Goal: Navigation & Orientation: Find specific page/section

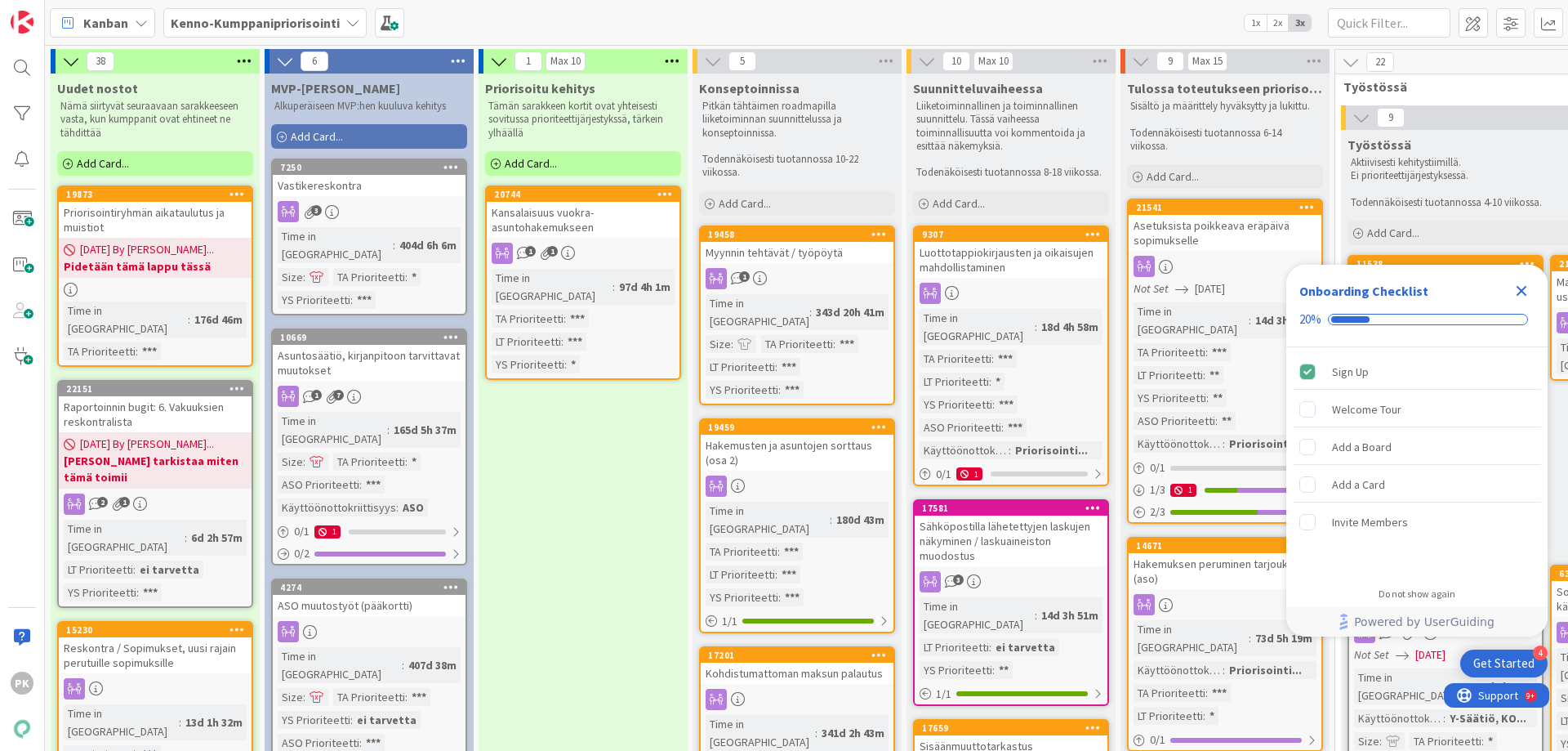
click at [1511, 656] on div "Get Started" at bounding box center [1503, 663] width 61 height 16
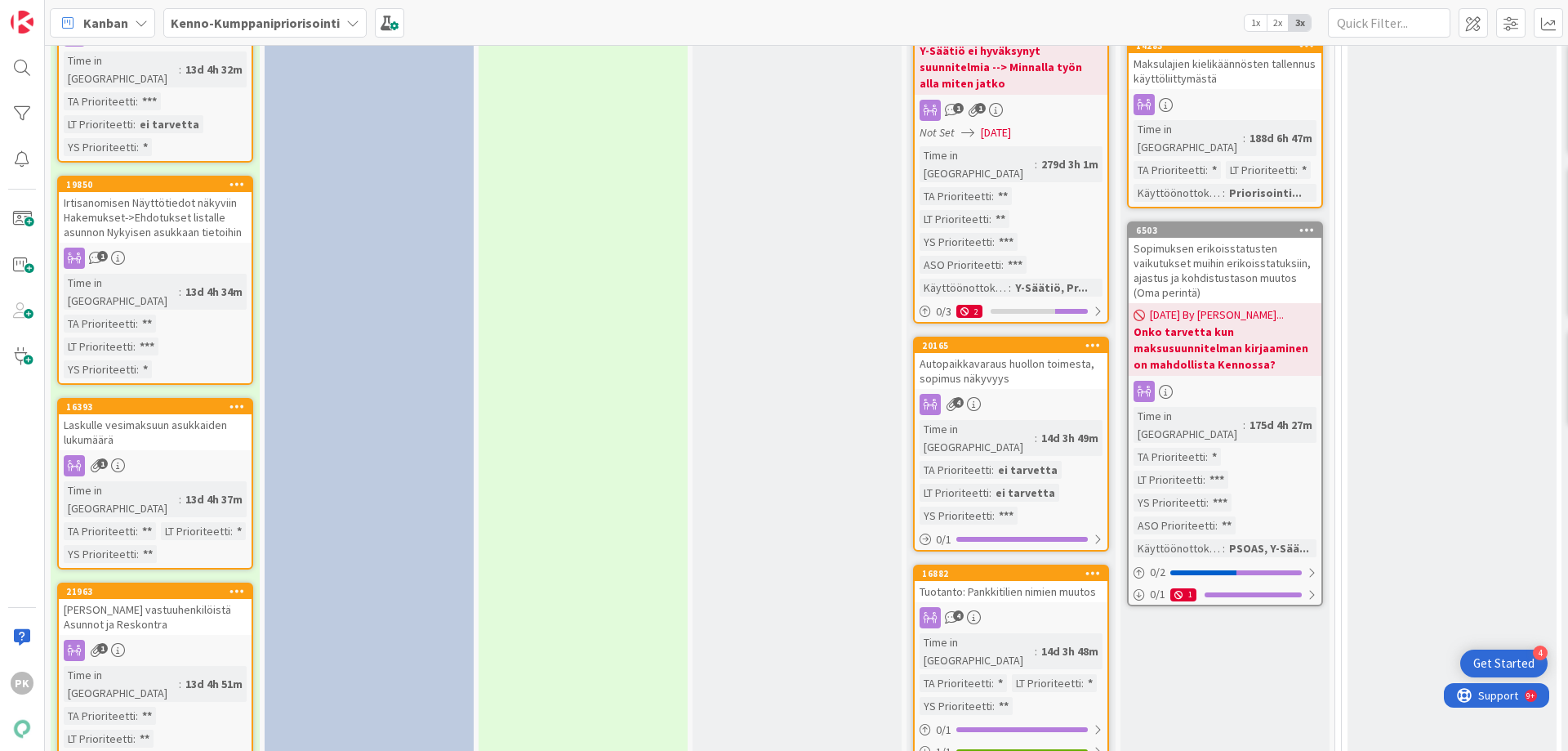
scroll to position [2124, 0]
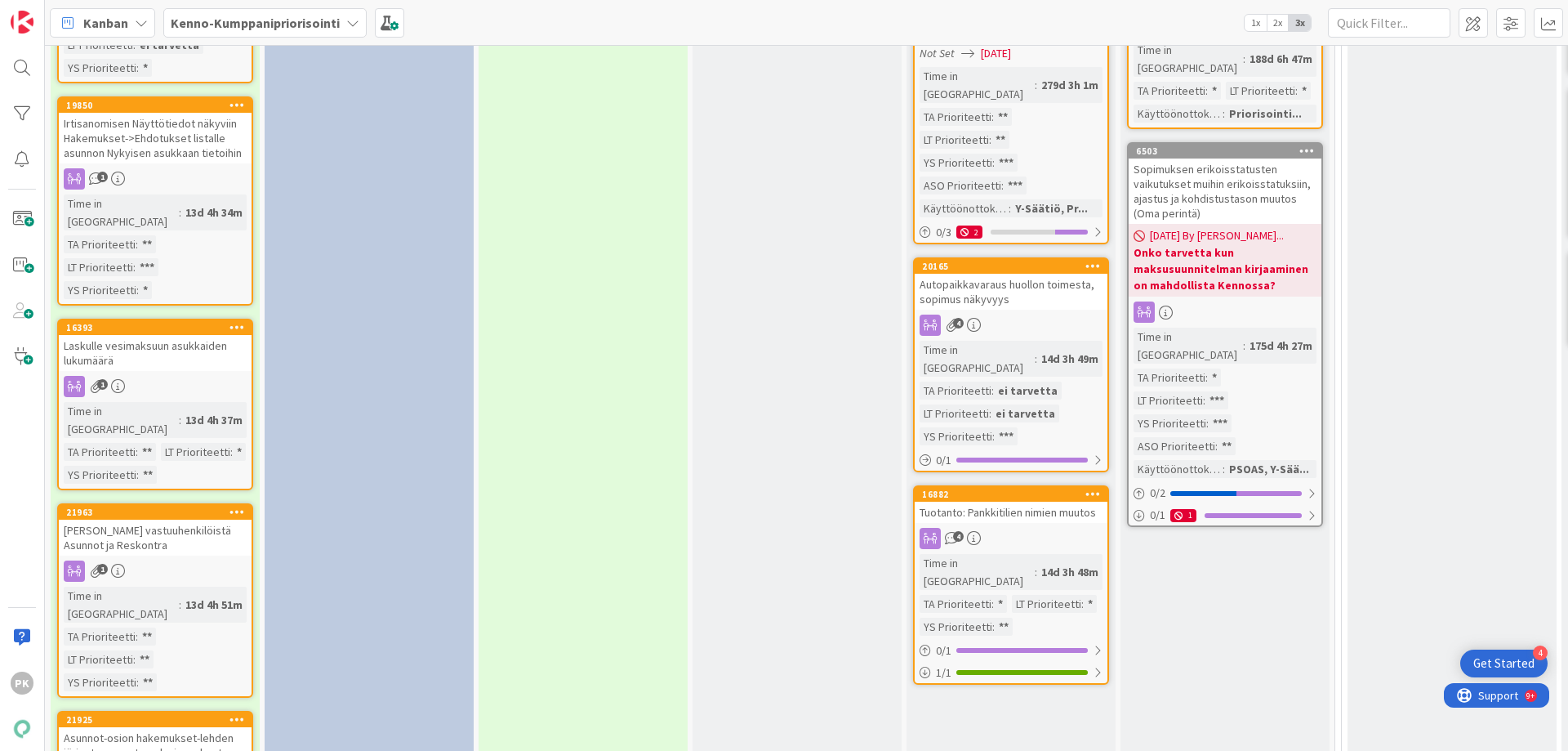
click at [124, 519] on div "Rajain vastuuhenkilöistä Asunnot ja Reskontra" at bounding box center [155, 537] width 193 height 36
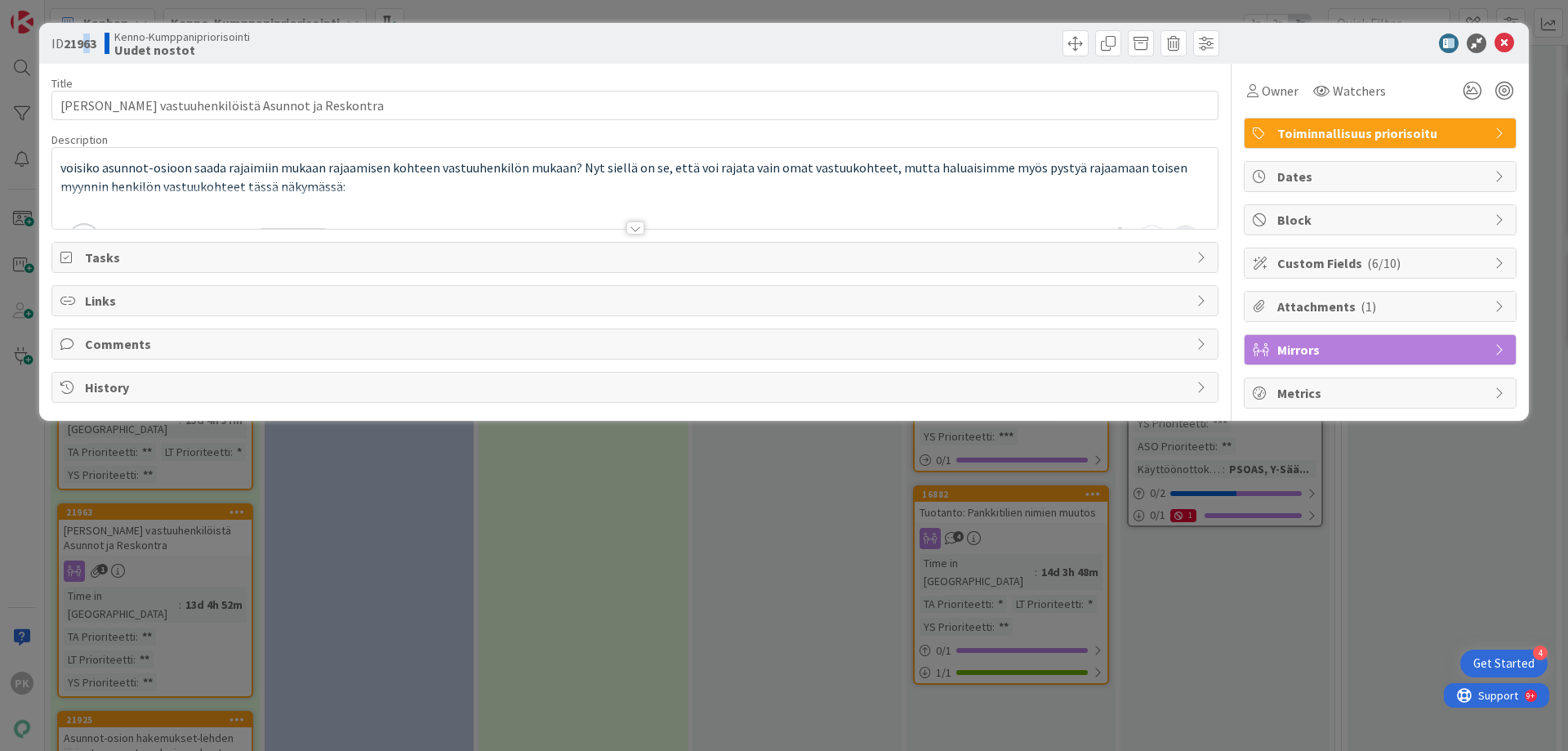
drag, startPoint x: 96, startPoint y: 39, endPoint x: 85, endPoint y: 40, distance: 11.0
click at [85, 40] on b "21963" at bounding box center [80, 44] width 33 height 16
click at [95, 40] on b "21963" at bounding box center [80, 44] width 33 height 16
drag, startPoint x: 97, startPoint y: 40, endPoint x: 66, endPoint y: 45, distance: 31.4
click at [66, 45] on b "21963" at bounding box center [80, 44] width 33 height 16
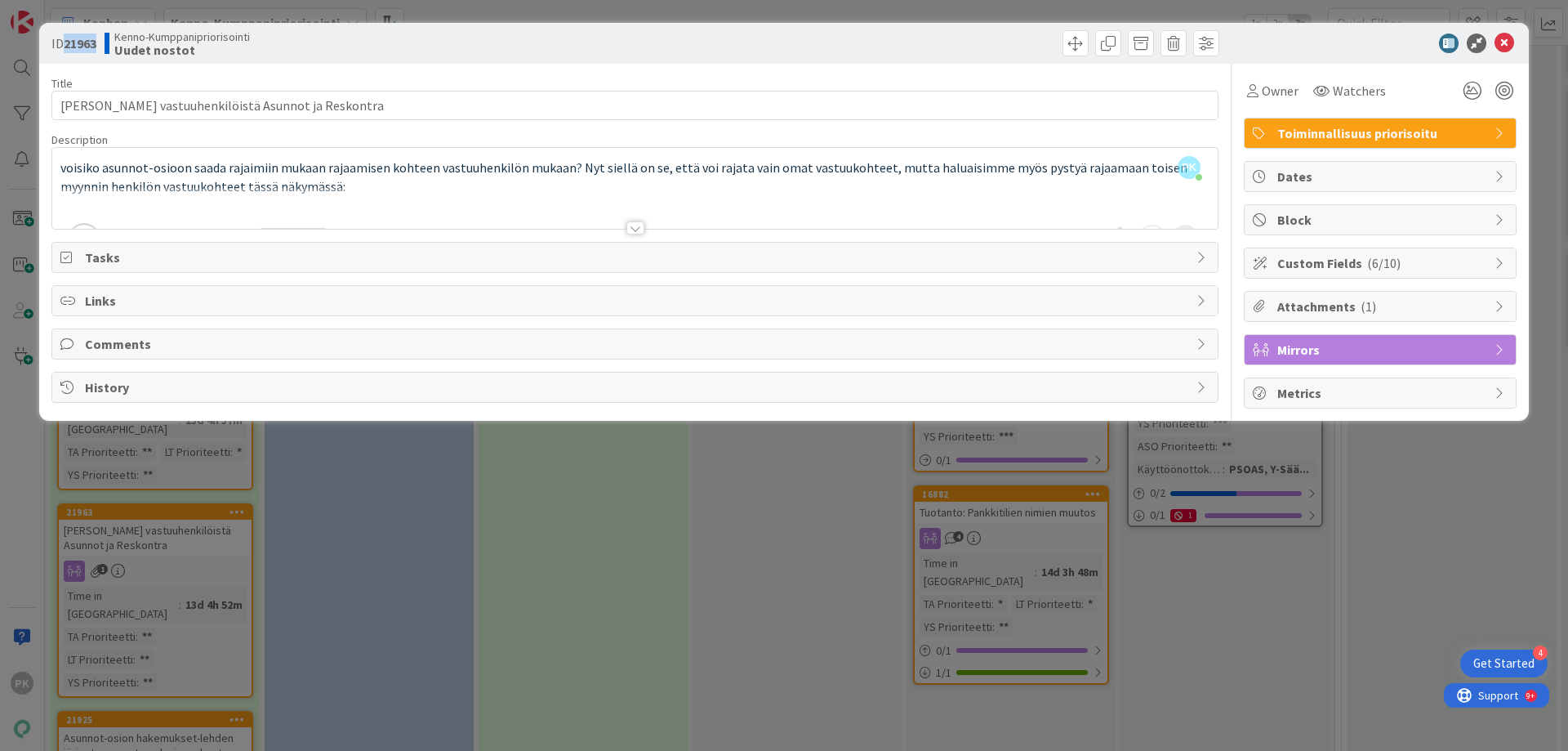
copy b "21963"
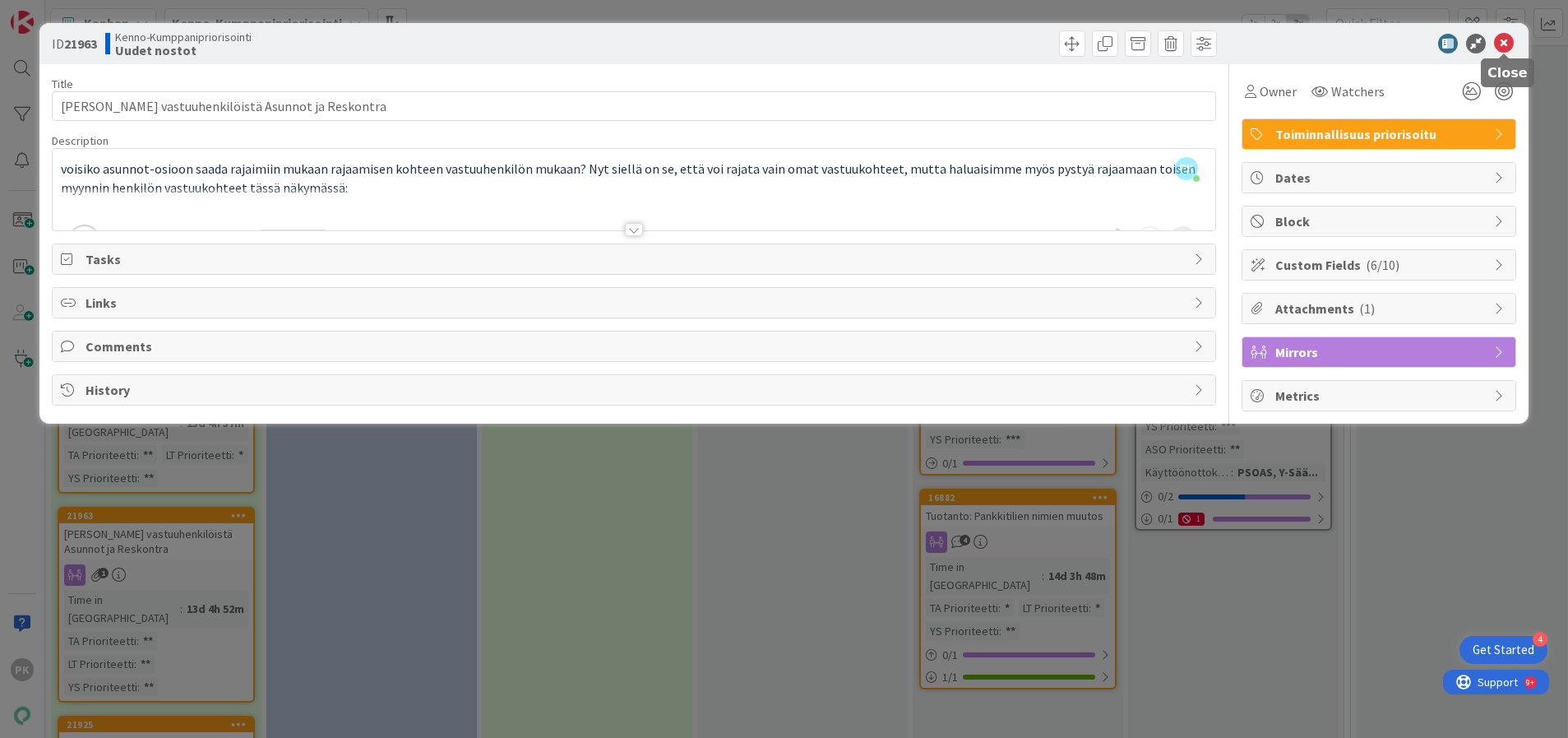
drag, startPoint x: 1498, startPoint y: 38, endPoint x: 1497, endPoint y: 64, distance: 26.0
click at [1498, 38] on icon at bounding box center [1504, 44] width 20 height 20
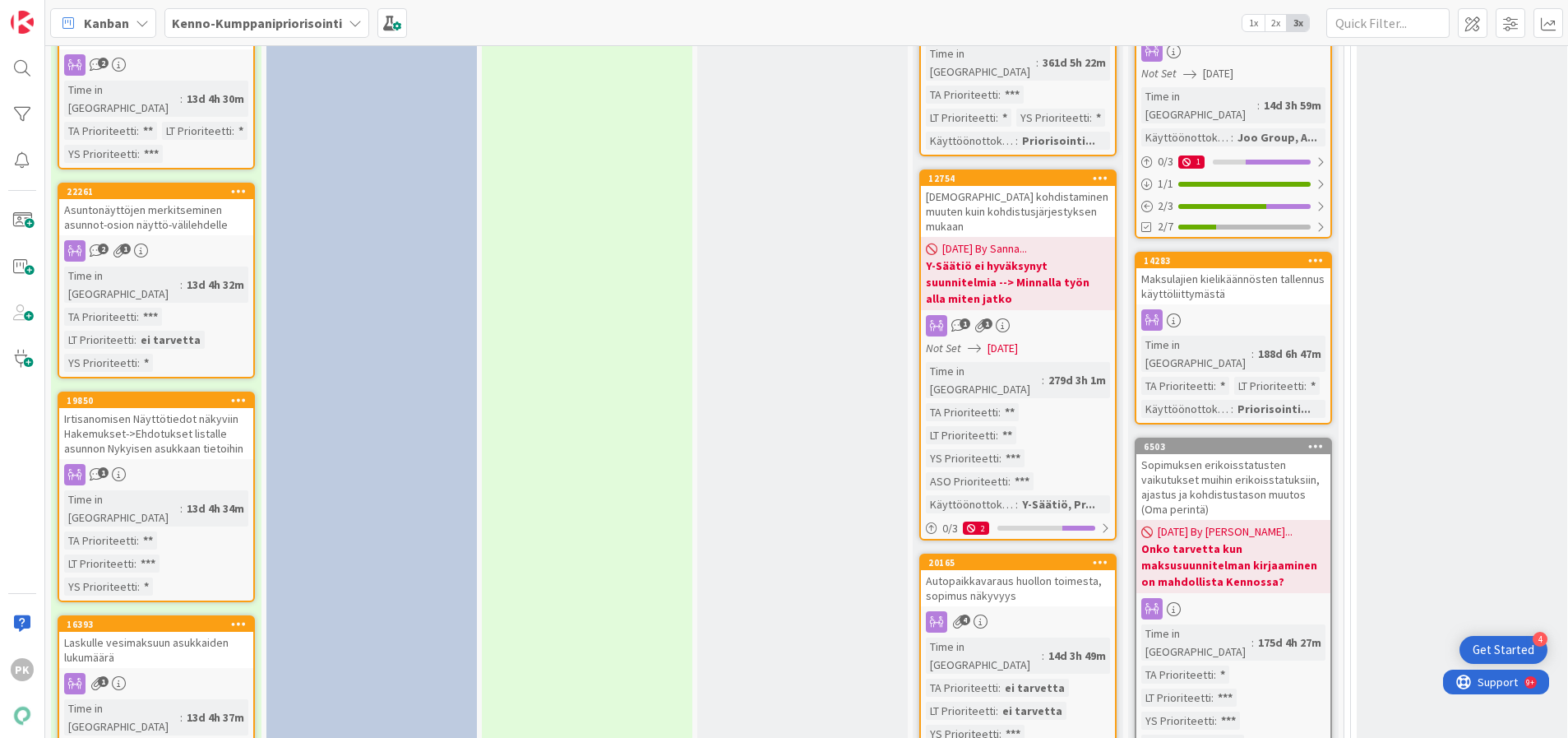
scroll to position [1892, 0]
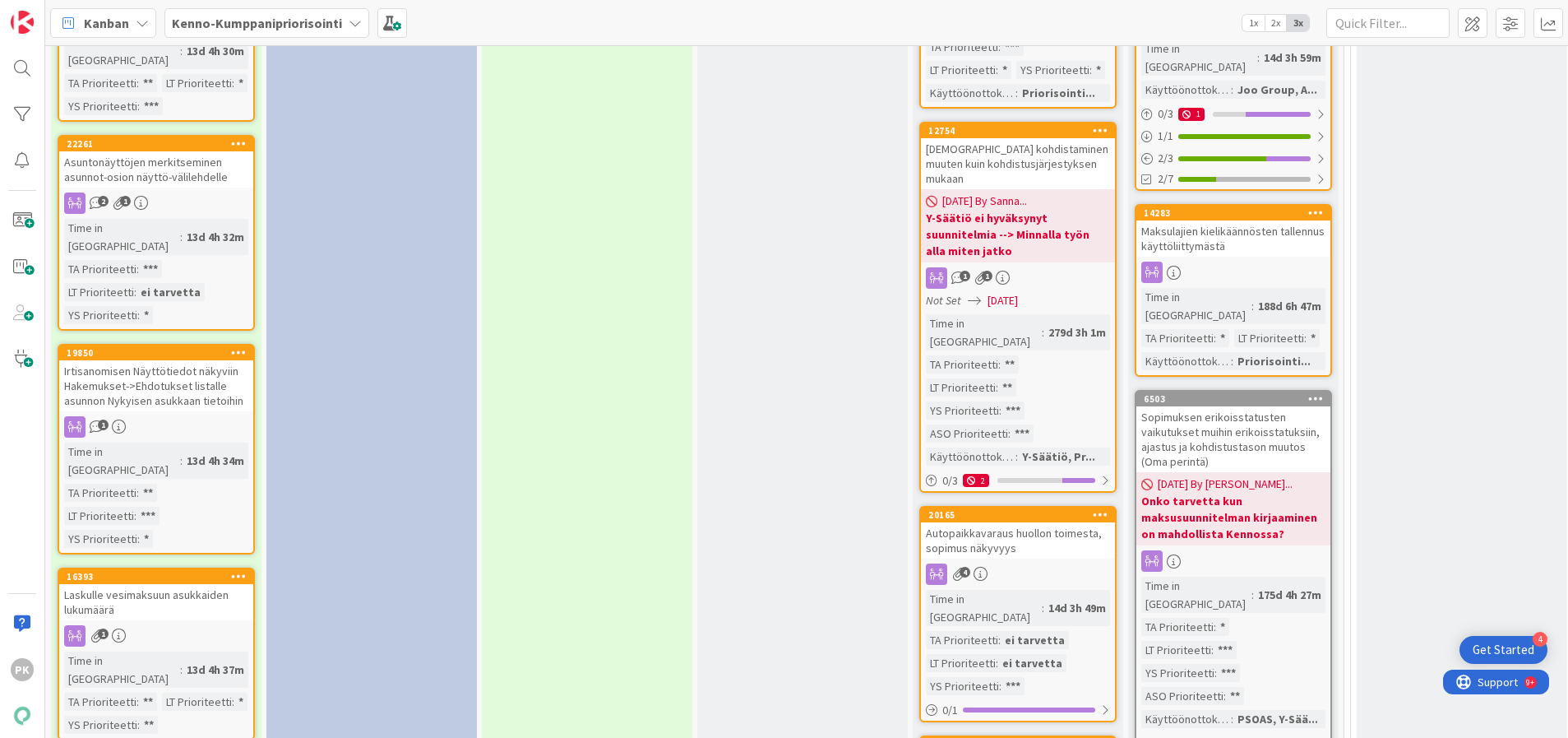
click at [945, 522] on div "Autopaikkavaraus huollon toimesta, sopimus näkyvyys" at bounding box center [1018, 540] width 194 height 37
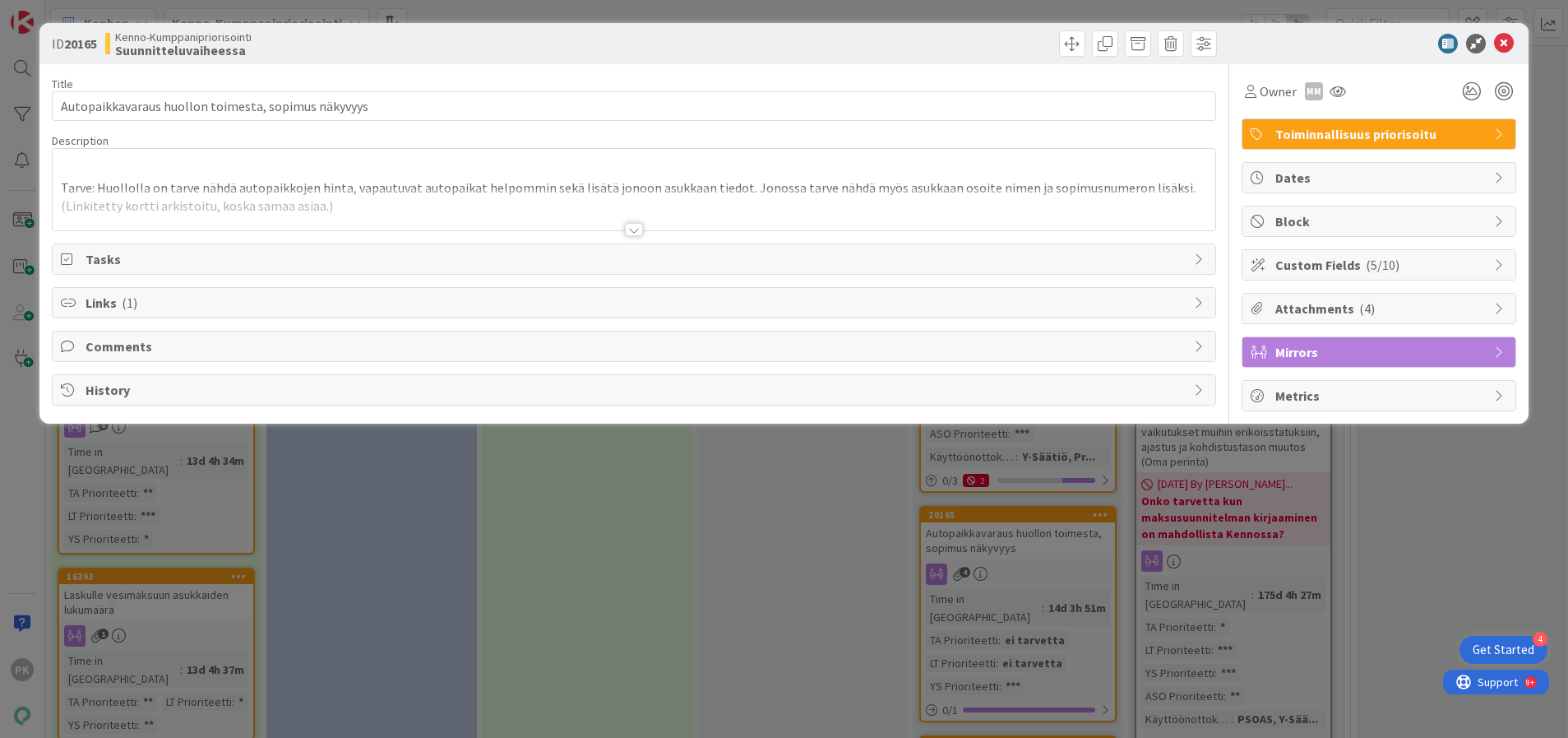
click at [630, 230] on div at bounding box center [634, 229] width 18 height 13
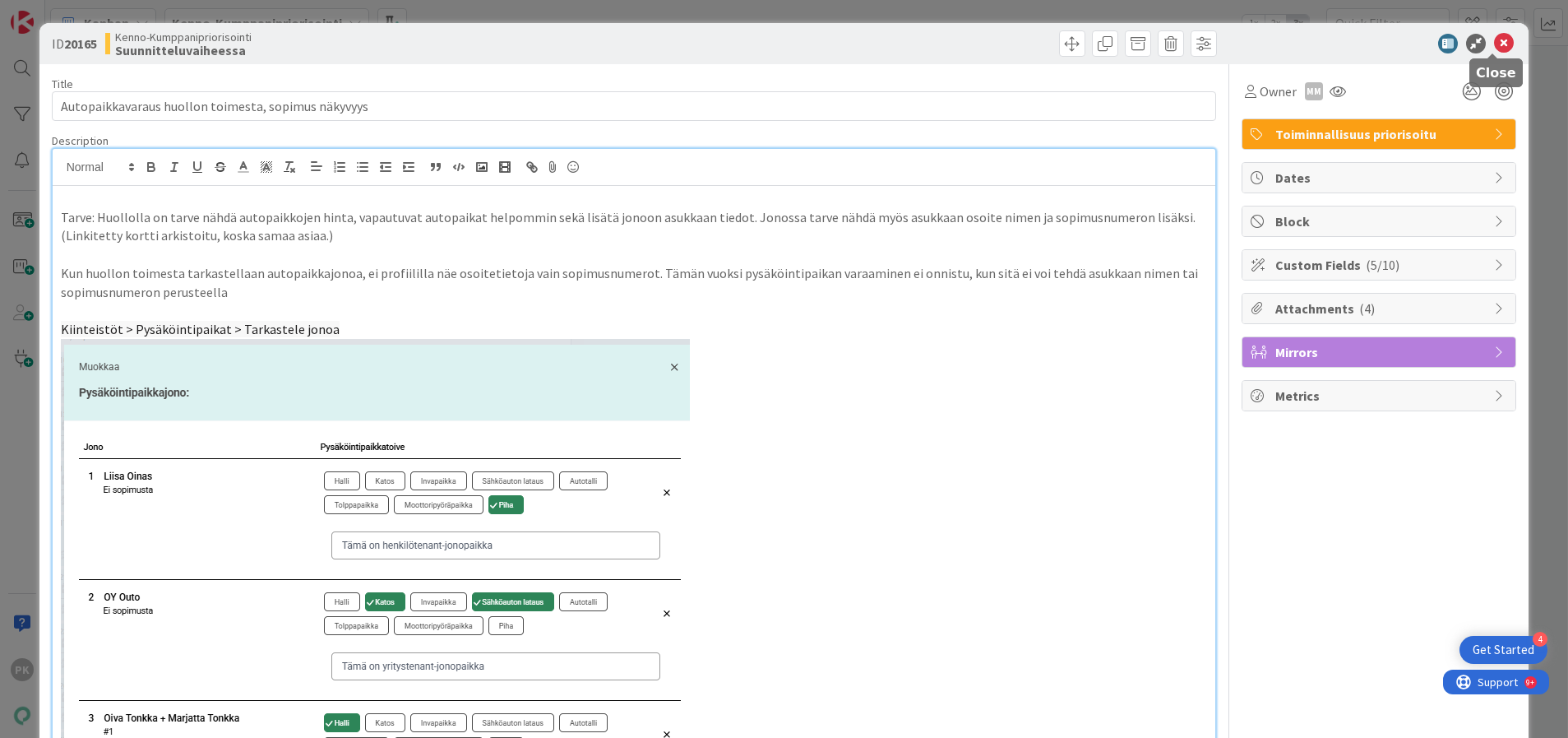
click at [1494, 40] on icon at bounding box center [1504, 44] width 20 height 20
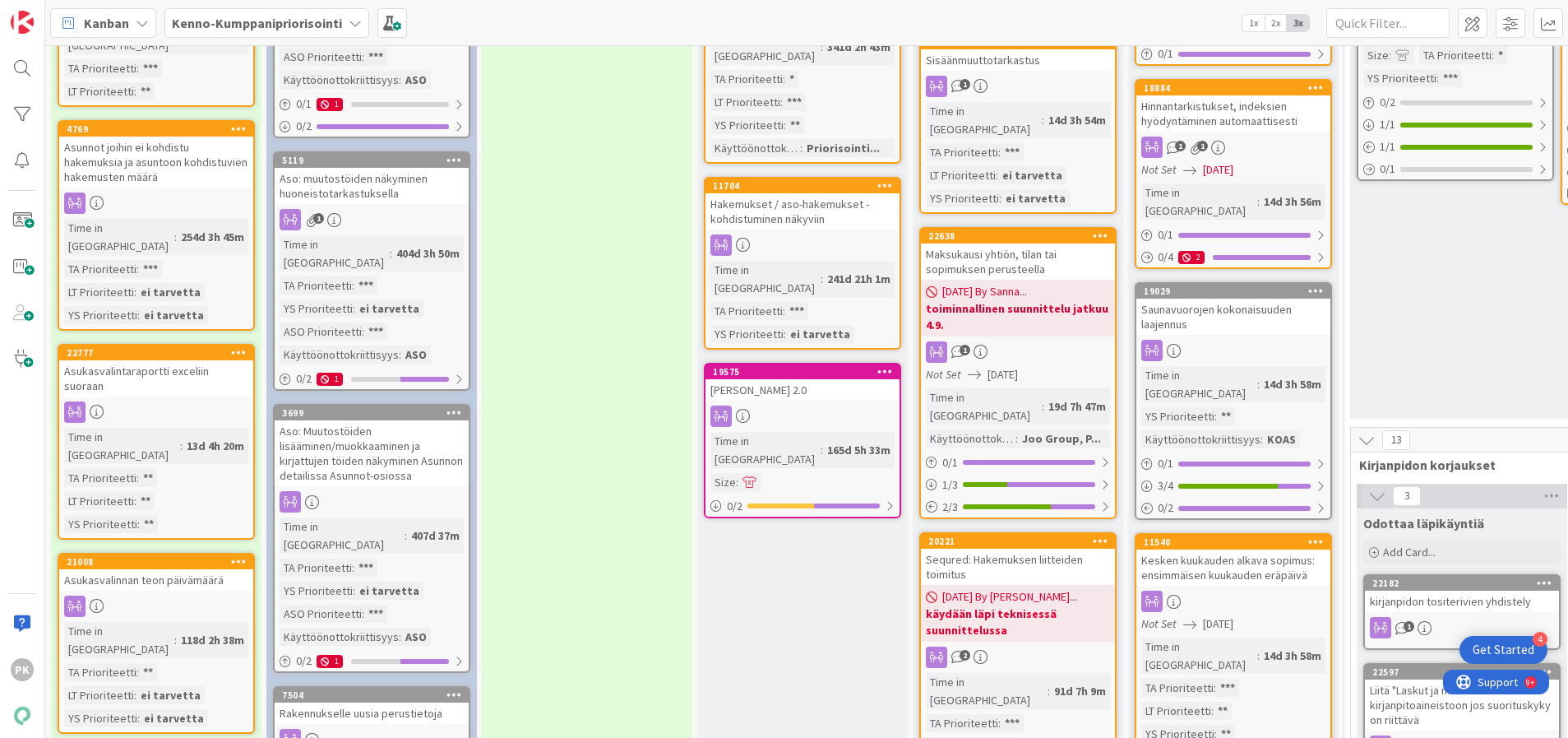
scroll to position [658, 0]
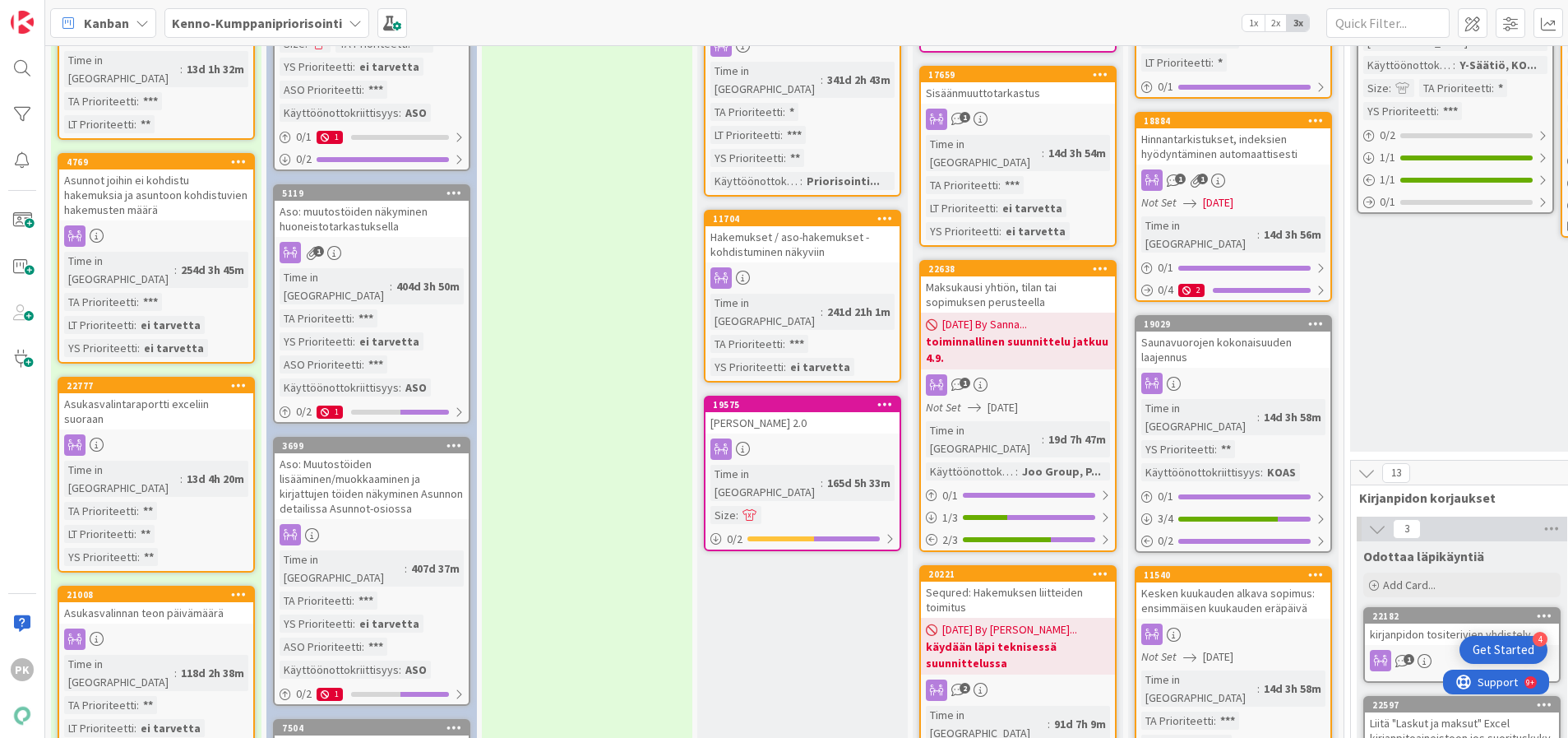
click at [1217, 331] on div "Saunavuorojen kokonaisuuden laajennus" at bounding box center [1234, 350] width 194 height 37
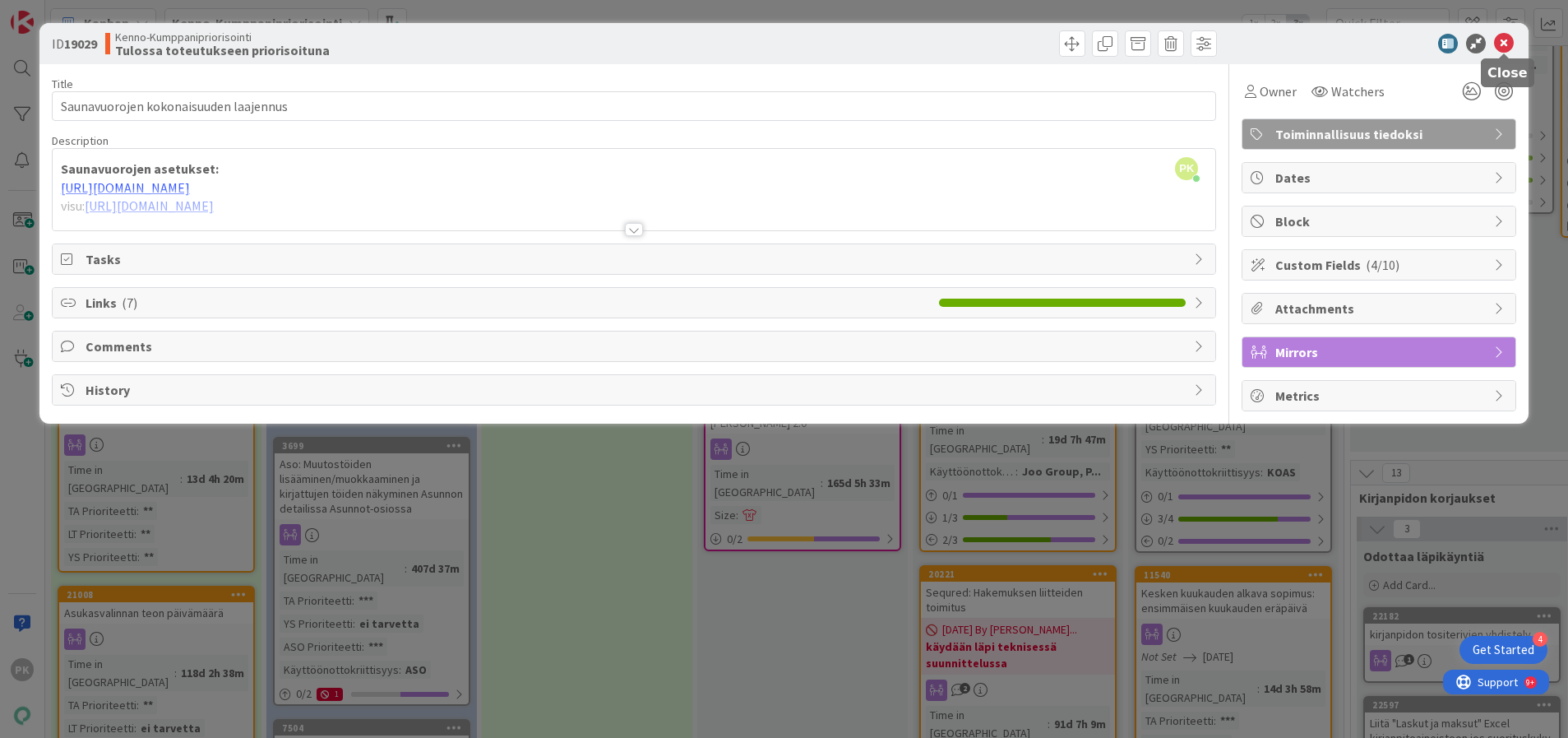
click at [1501, 38] on icon at bounding box center [1504, 44] width 20 height 20
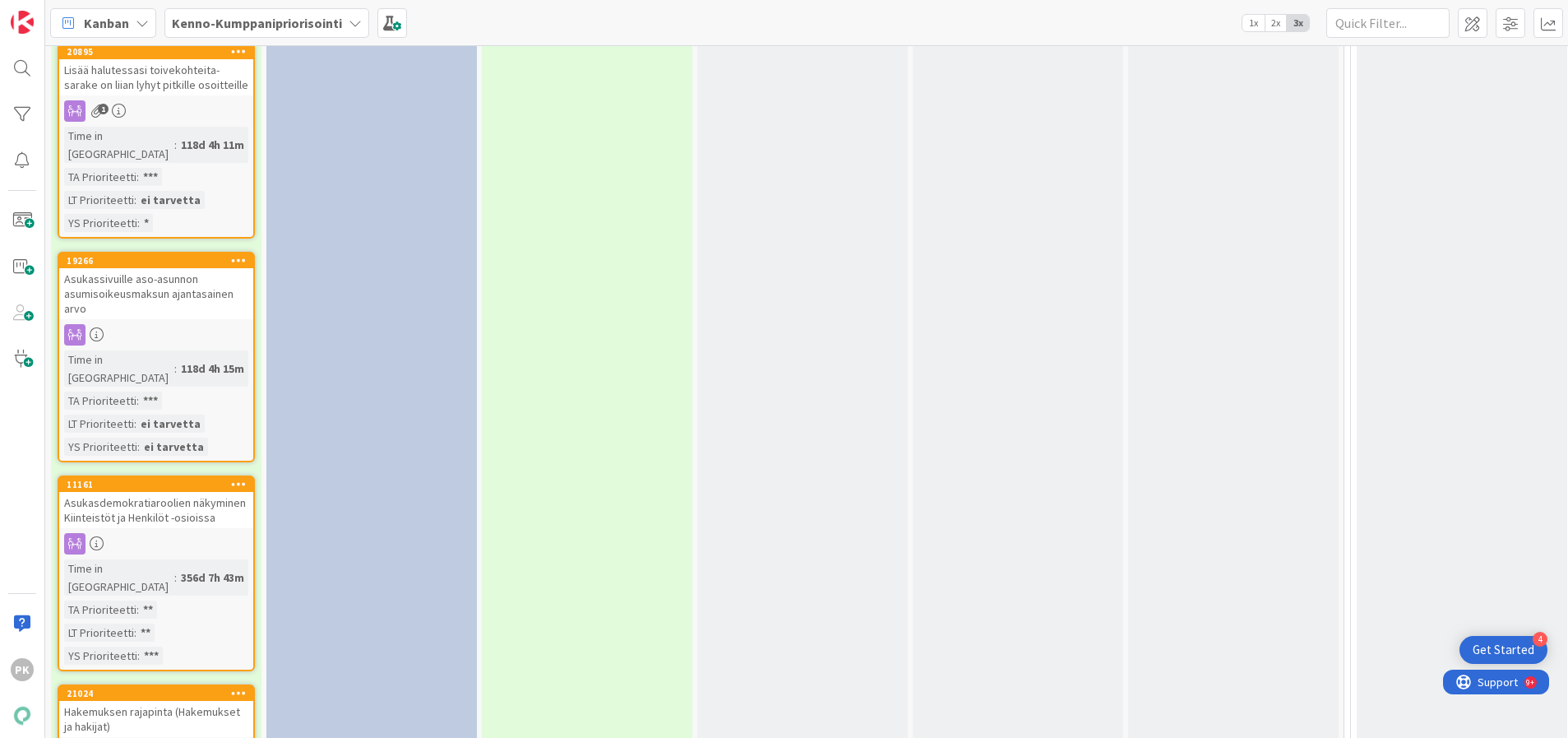
scroll to position [4442, 0]
